Goal: Information Seeking & Learning: Learn about a topic

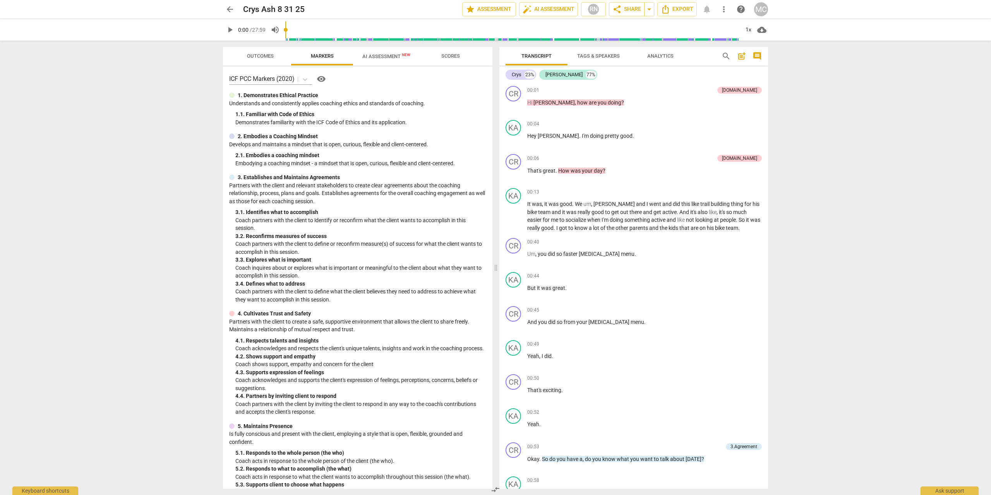
scroll to position [348, 0]
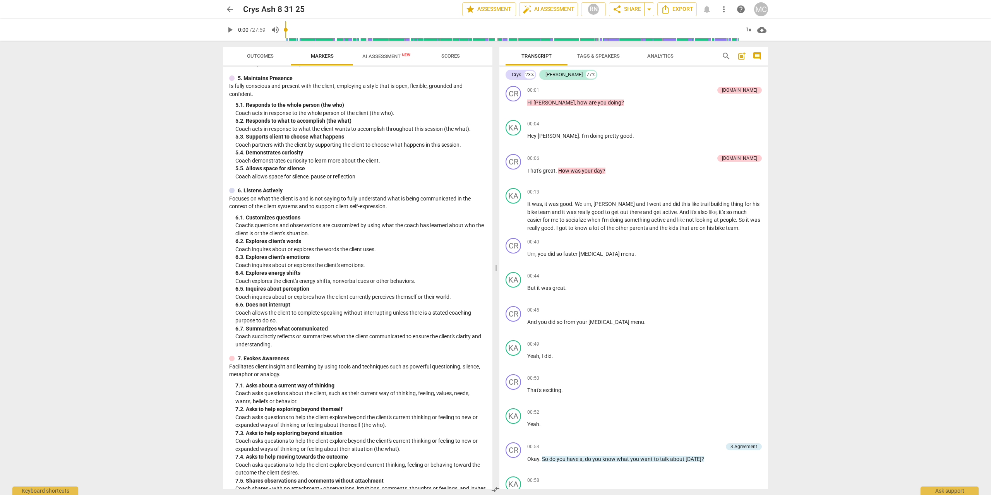
click at [386, 60] on span "AI Assessment New" at bounding box center [386, 56] width 67 height 12
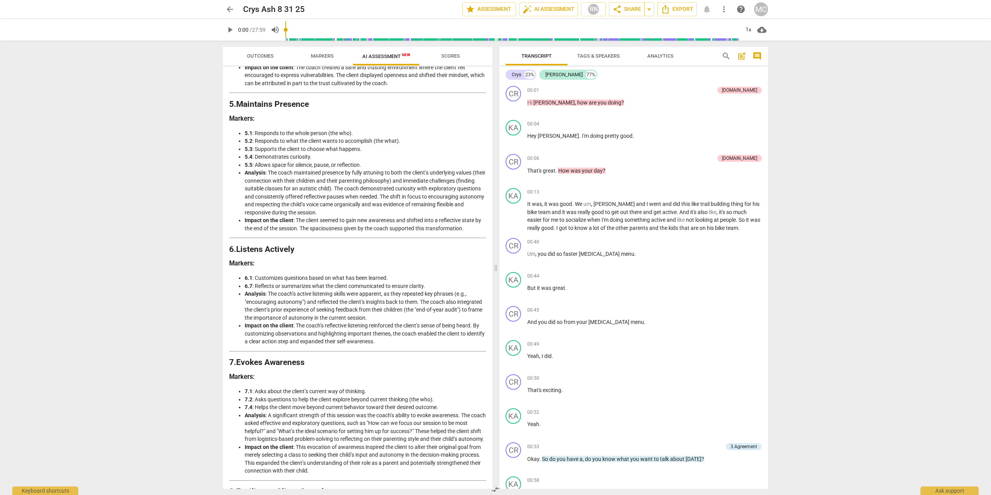
scroll to position [541, 0]
drag, startPoint x: 287, startPoint y: 171, endPoint x: 318, endPoint y: 171, distance: 31.0
click at [318, 171] on li "Analysis : The coach maintained presence by fully attuning to both the client’s…" at bounding box center [366, 193] width 242 height 48
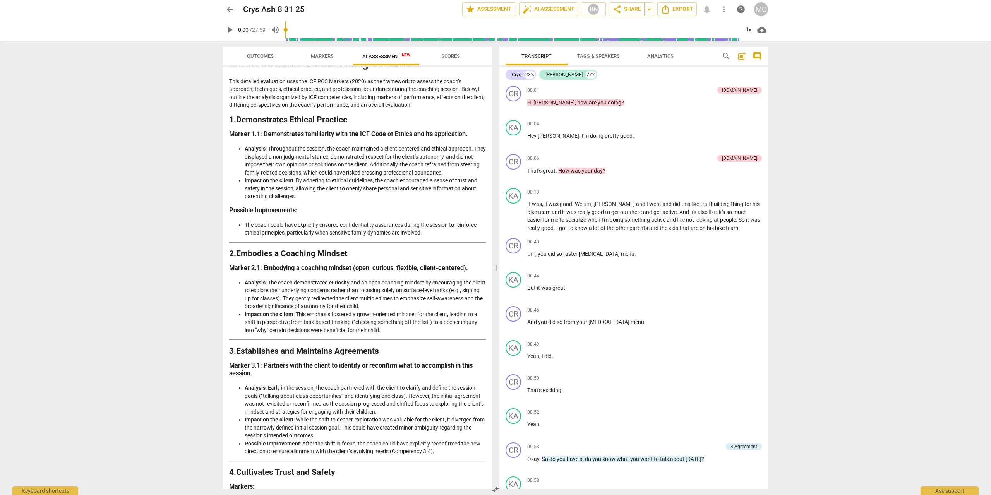
scroll to position [0, 0]
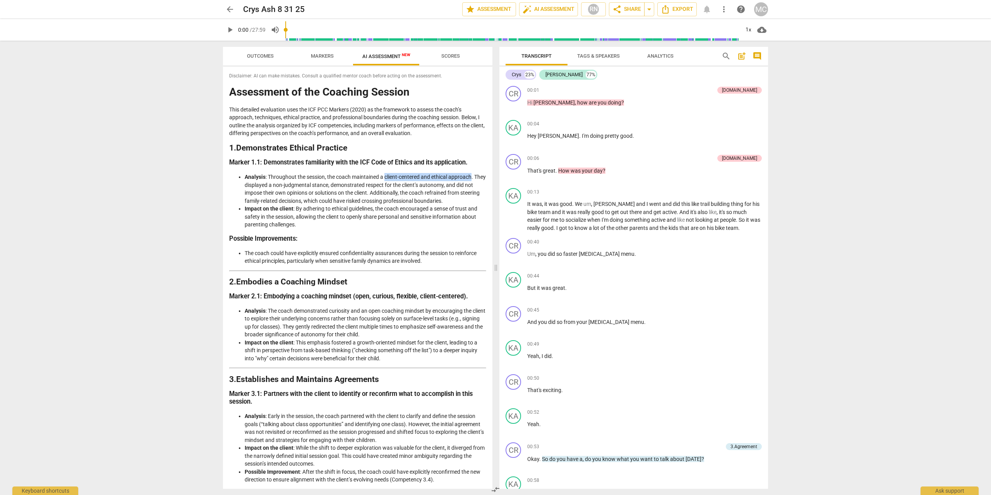
drag, startPoint x: 386, startPoint y: 177, endPoint x: 472, endPoint y: 177, distance: 86.8
click at [472, 177] on li "Analysis : Throughout the session, the coach maintained a client-centered and e…" at bounding box center [366, 189] width 242 height 32
drag, startPoint x: 246, startPoint y: 192, endPoint x: 317, endPoint y: 194, distance: 71.3
click at [317, 194] on li "Analysis : Throughout the session, the coach maintained a client-centered and e…" at bounding box center [366, 189] width 242 height 32
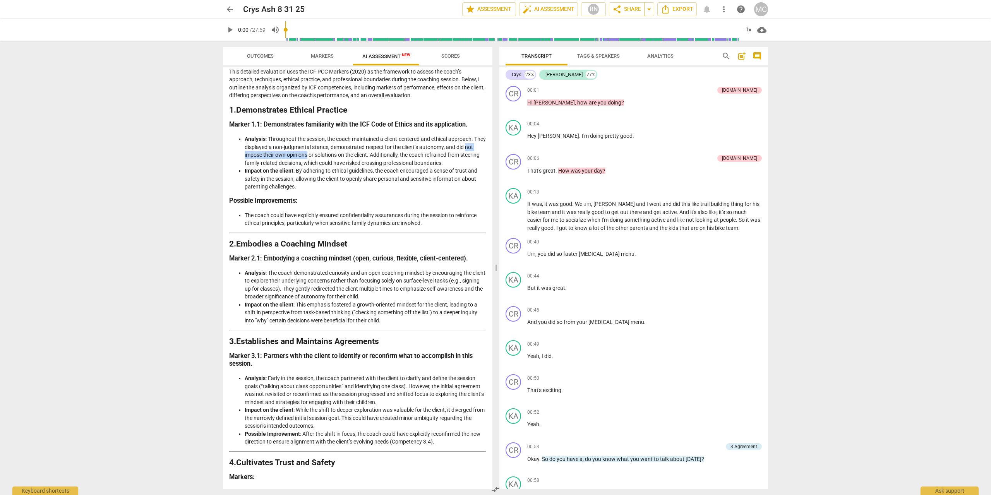
scroll to position [38, 0]
drag, startPoint x: 342, startPoint y: 213, endPoint x: 409, endPoint y: 213, distance: 66.6
click at [409, 213] on li "The coach could have explicitly ensured confidentiality assurances during the s…" at bounding box center [366, 219] width 242 height 16
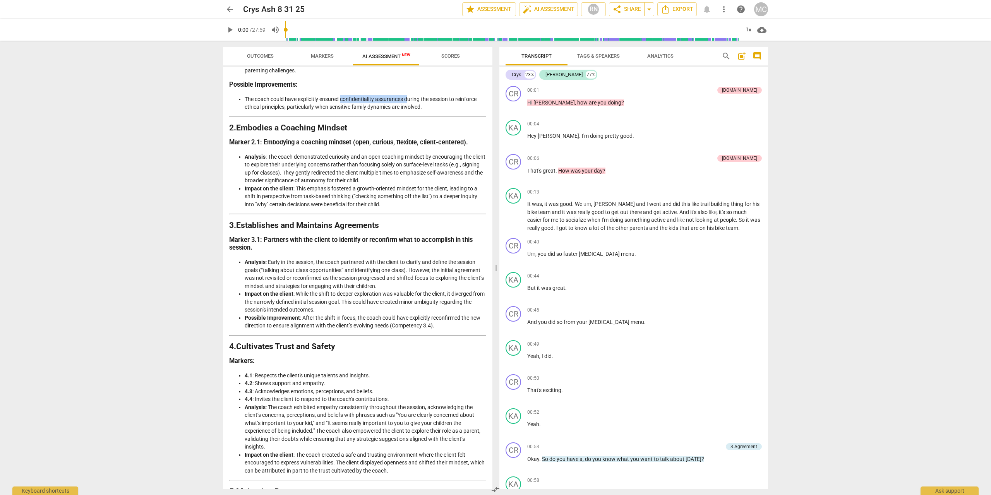
scroll to position [154, 0]
drag, startPoint x: 265, startPoint y: 163, endPoint x: 345, endPoint y: 163, distance: 80.2
click at [345, 163] on li "Analysis : The coach demonstrated curiosity and an open coaching mindset by enc…" at bounding box center [366, 169] width 242 height 32
drag, startPoint x: 332, startPoint y: 173, endPoint x: 415, endPoint y: 173, distance: 83.7
click at [415, 173] on li "Analysis : The coach demonstrated curiosity and an open coaching mindset by enc…" at bounding box center [366, 169] width 242 height 32
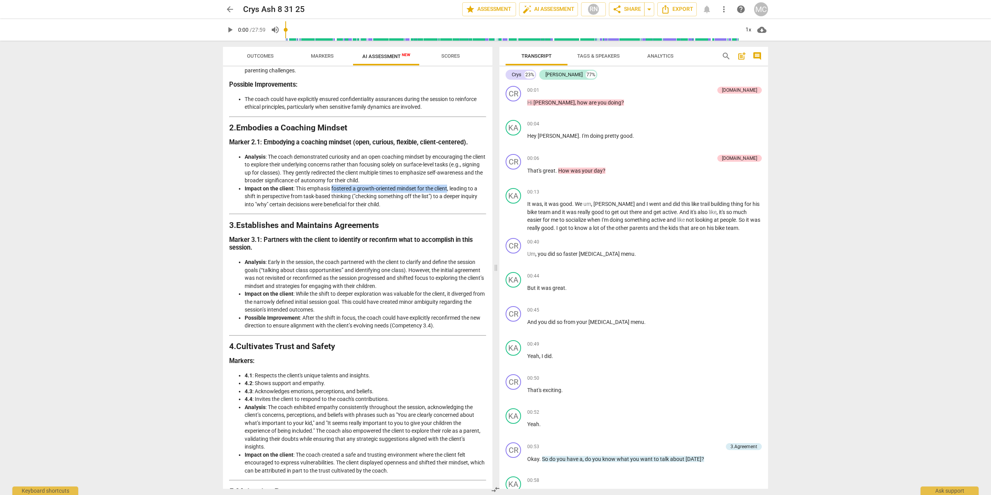
drag, startPoint x: 332, startPoint y: 188, endPoint x: 448, endPoint y: 187, distance: 116.2
click at [448, 187] on li "Impact on the client : This emphasis fostered a growth-oriented mindset for the…" at bounding box center [366, 197] width 242 height 24
drag, startPoint x: 258, startPoint y: 205, endPoint x: 267, endPoint y: 204, distance: 9.3
click at [267, 204] on li "Impact on the client : This emphasis fostered a growth-oriented mindset for the…" at bounding box center [366, 197] width 242 height 24
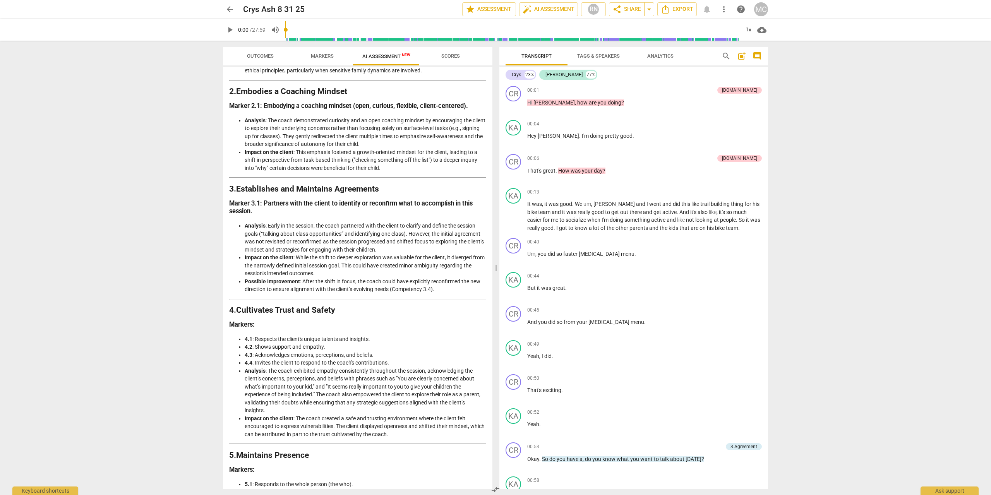
click at [302, 189] on strong "Establishes and Maintains Agreements" at bounding box center [307, 188] width 143 height 9
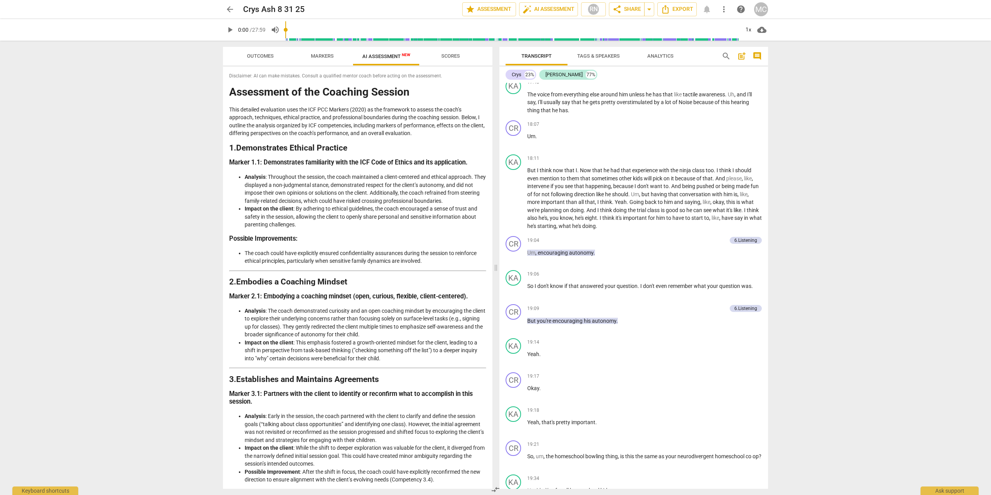
scroll to position [2981, 0]
click at [448, 60] on span "Scores" at bounding box center [450, 56] width 37 height 10
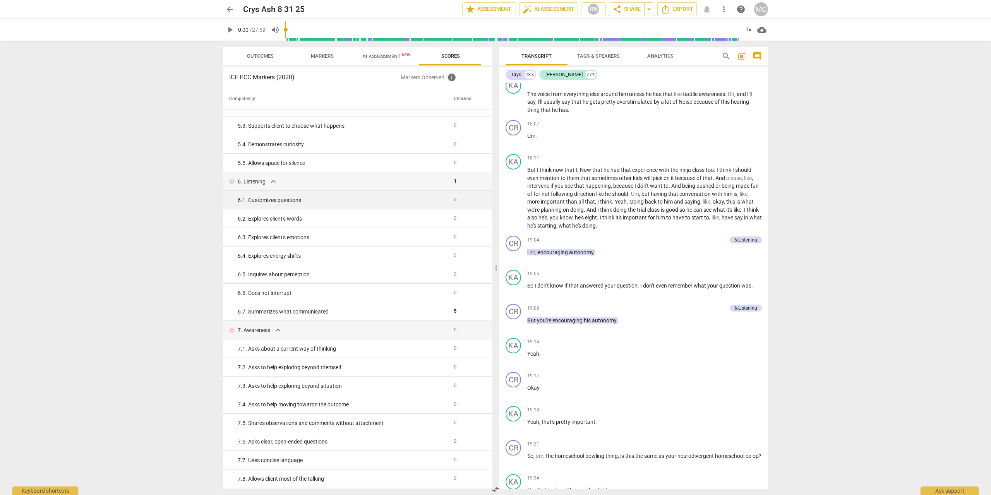
scroll to position [310, 0]
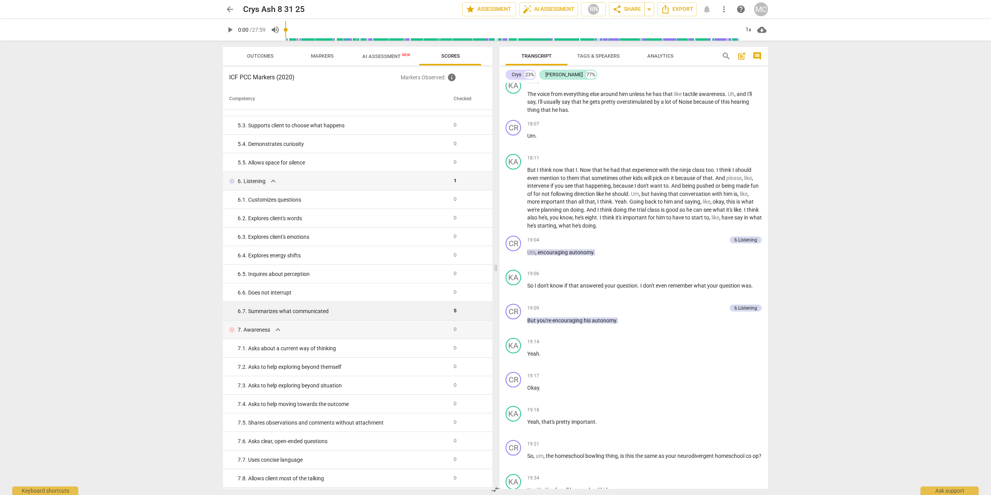
click at [351, 311] on div "6. 7. Summarizes what communicated" at bounding box center [343, 312] width 210 height 8
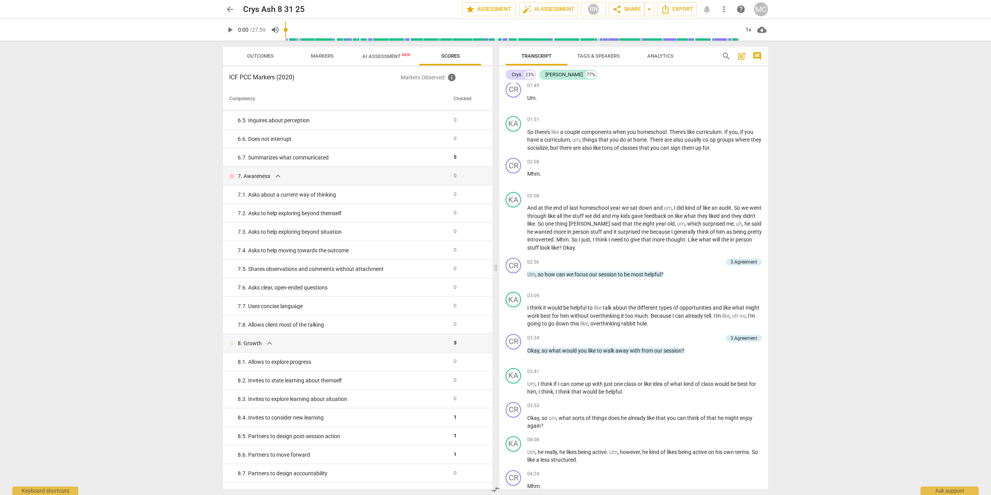
scroll to position [495, 0]
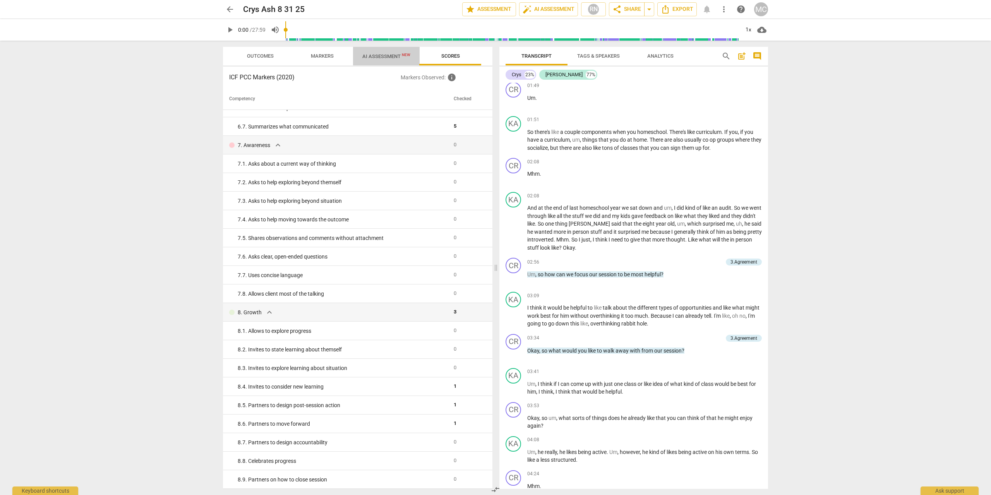
click at [380, 58] on span "AI Assessment New" at bounding box center [386, 56] width 48 height 6
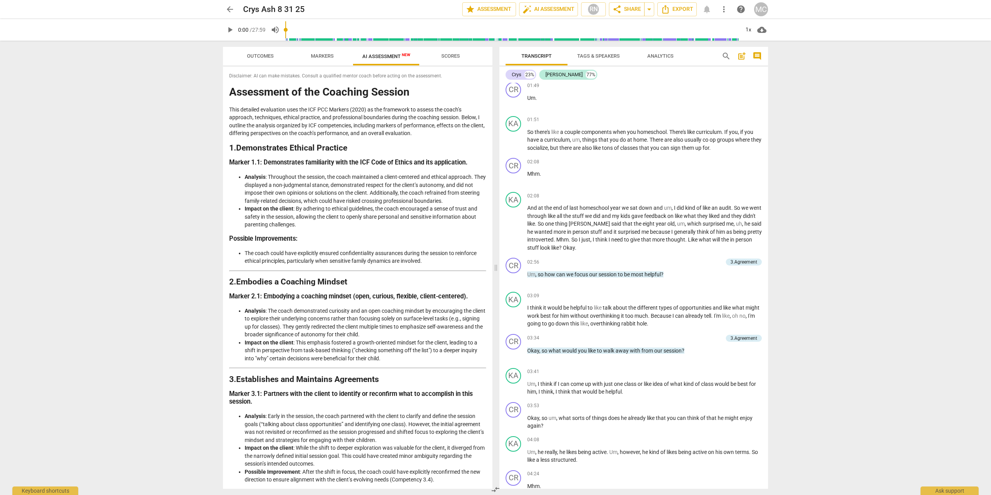
click at [320, 54] on span "Markers" at bounding box center [322, 56] width 23 height 6
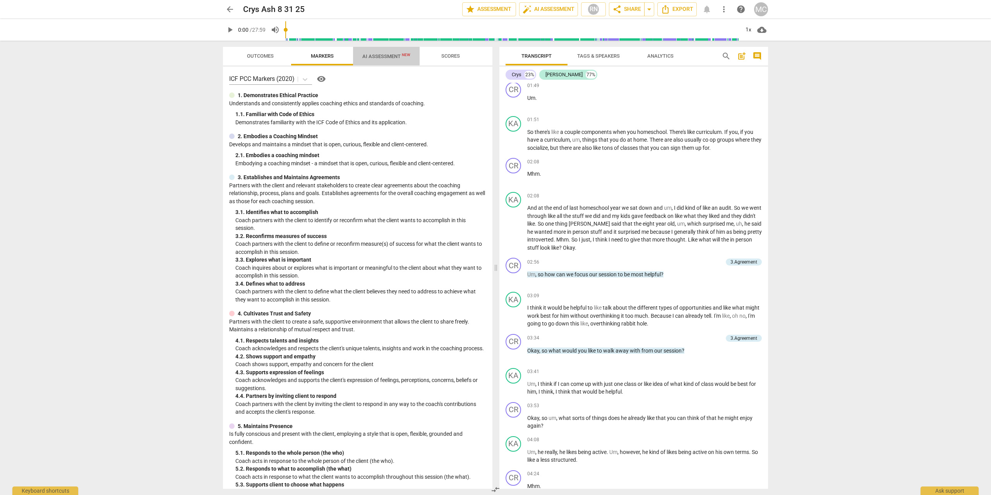
click at [375, 58] on span "AI Assessment New" at bounding box center [386, 56] width 48 height 6
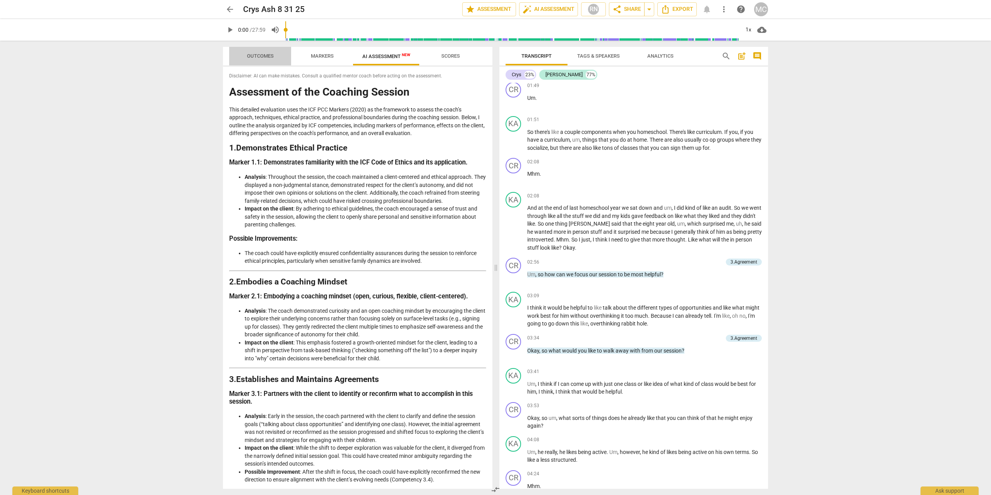
click at [269, 54] on span "Outcomes" at bounding box center [260, 56] width 27 height 6
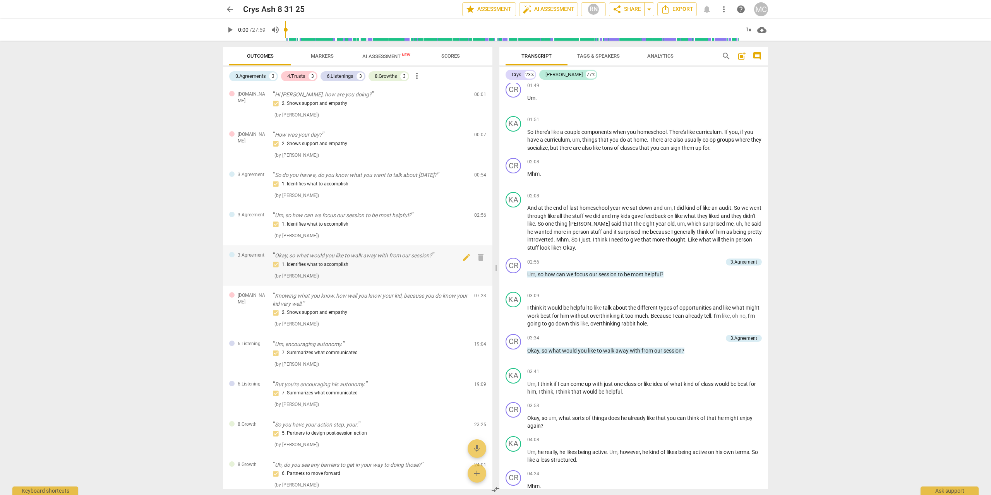
scroll to position [0, 0]
click at [392, 54] on span "AI Assessment New" at bounding box center [386, 56] width 48 height 6
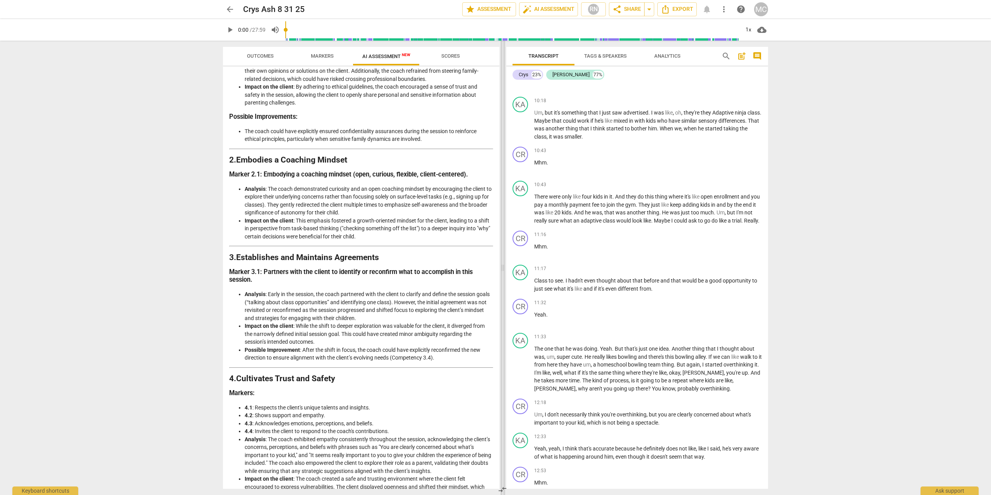
scroll to position [1885, 0]
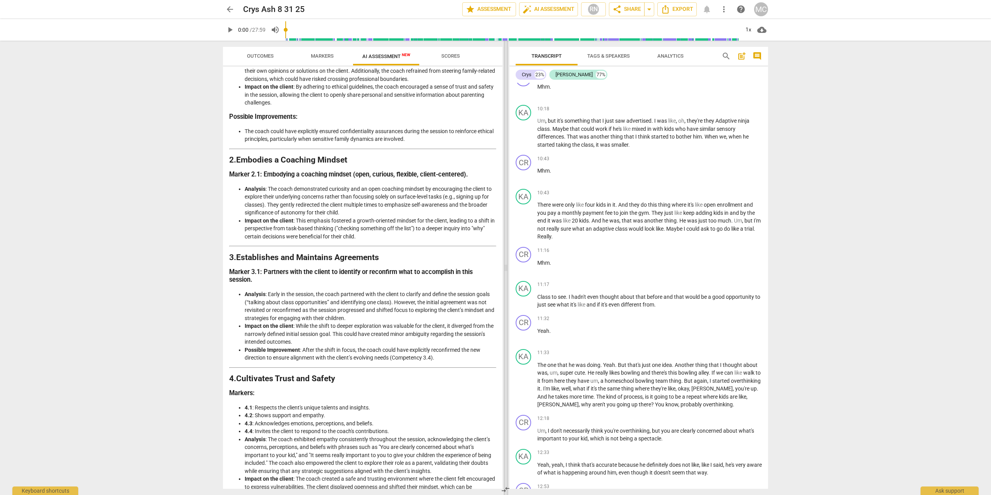
drag, startPoint x: 496, startPoint y: 268, endPoint x: 507, endPoint y: 268, distance: 10.1
click at [507, 268] on span at bounding box center [506, 268] width 5 height 455
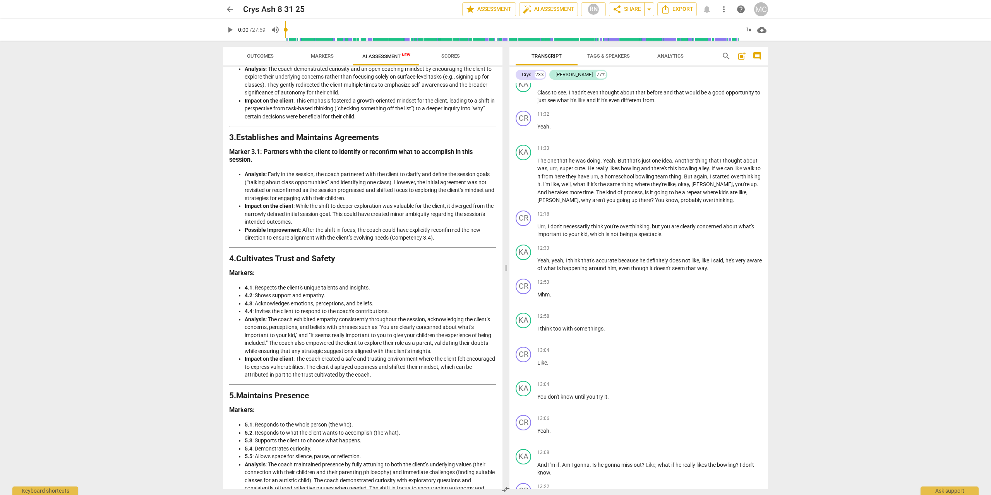
scroll to position [242, 0]
click at [268, 57] on span "Outcomes" at bounding box center [260, 56] width 27 height 6
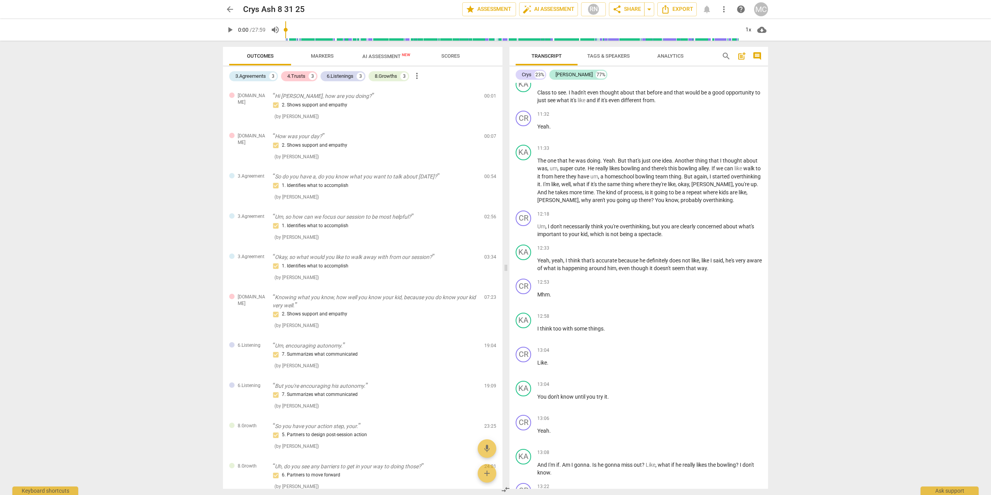
click at [381, 59] on span "AI Assessment New" at bounding box center [386, 56] width 48 height 6
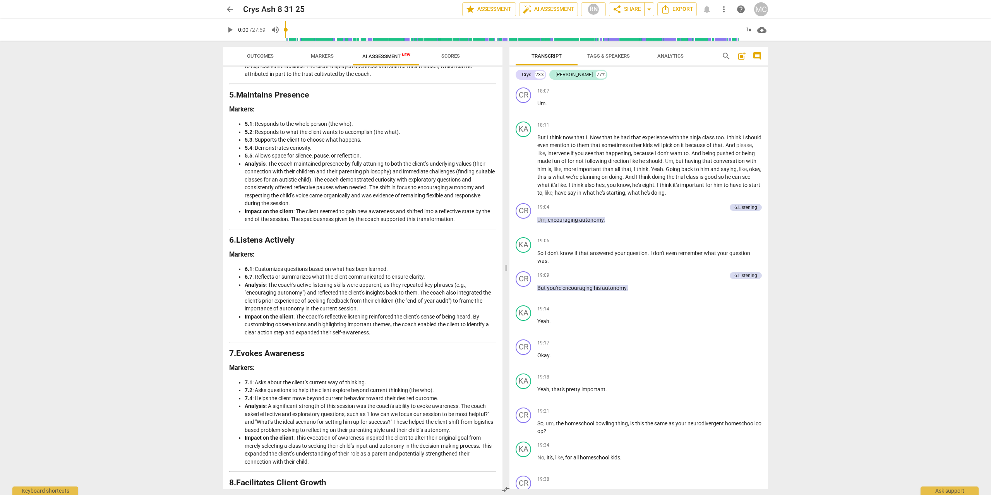
scroll to position [582, 0]
